Goal: Information Seeking & Learning: Learn about a topic

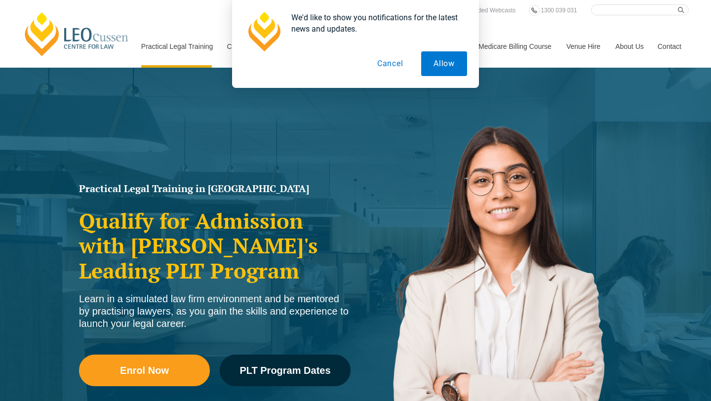
click at [402, 63] on button "Cancel" at bounding box center [390, 63] width 51 height 25
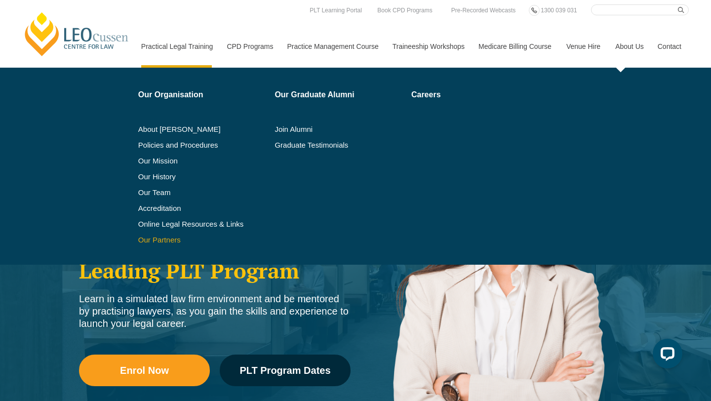
click at [142, 237] on link "Our Partners" at bounding box center [203, 240] width 130 height 8
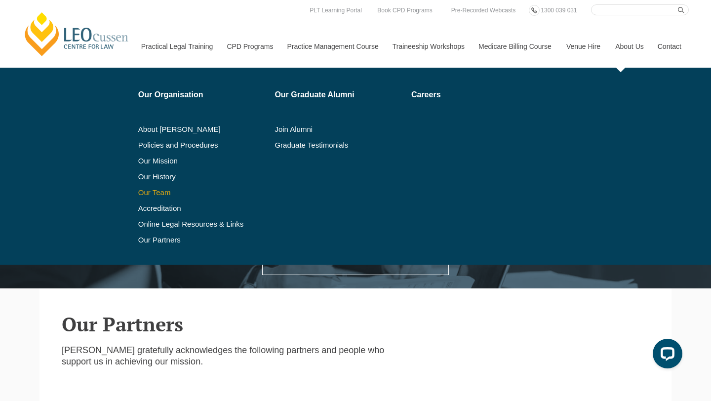
click at [147, 190] on link "Our Team" at bounding box center [203, 193] width 130 height 8
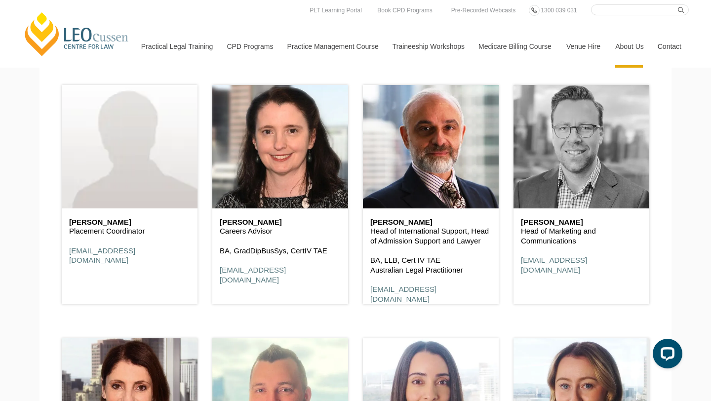
scroll to position [4096, 0]
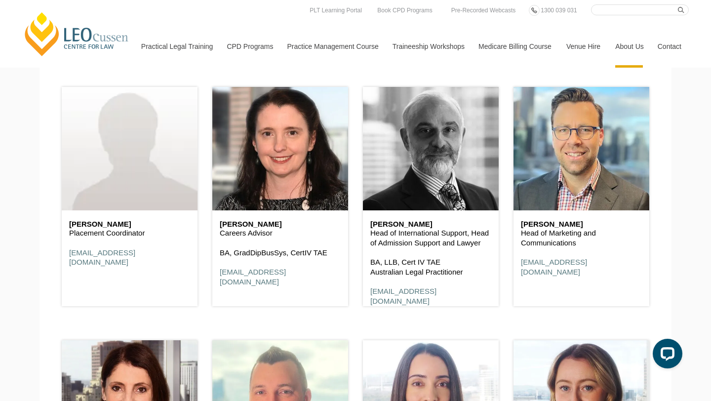
click at [428, 148] on header at bounding box center [431, 149] width 136 height 124
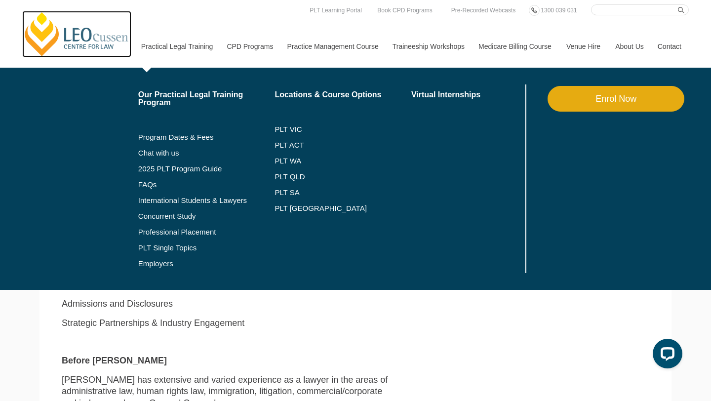
drag, startPoint x: 43, startPoint y: 54, endPoint x: 128, endPoint y: 62, distance: 84.9
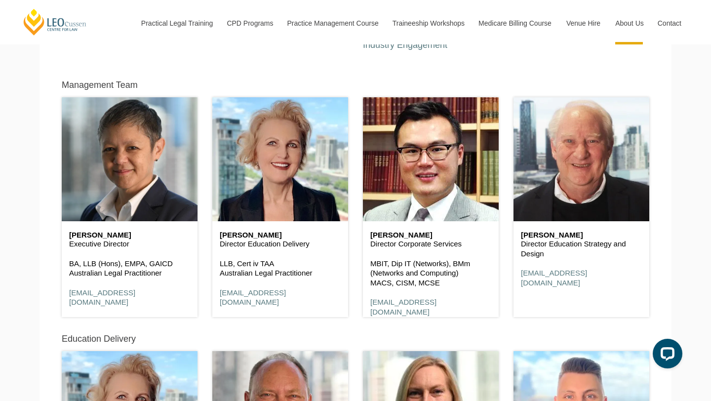
scroll to position [3856, 0]
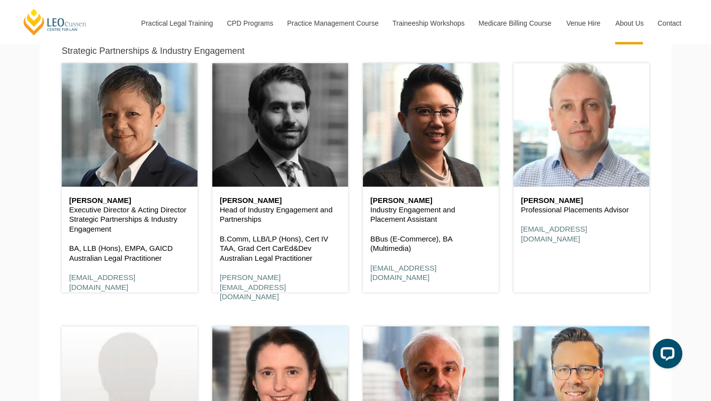
click at [256, 127] on header at bounding box center [280, 125] width 136 height 124
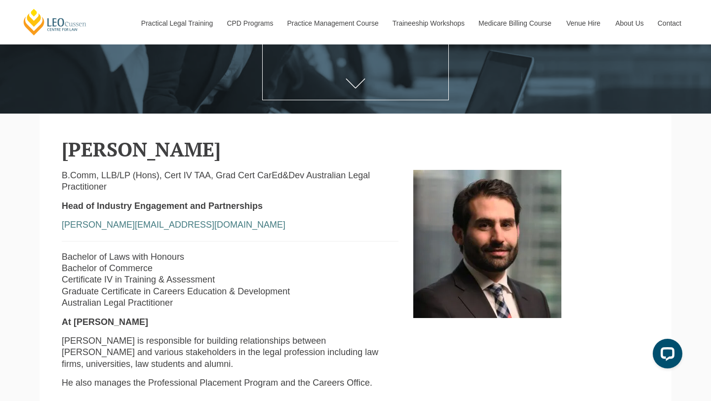
scroll to position [190, 0]
